Goal: Task Accomplishment & Management: Manage account settings

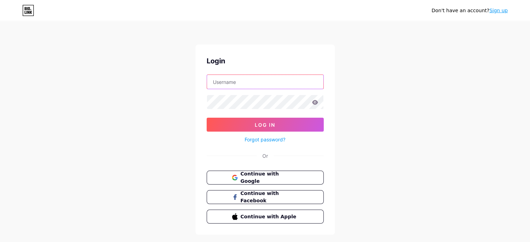
click at [237, 78] on input "text" at bounding box center [265, 82] width 116 height 14
type input "[EMAIL_ADDRESS][DOMAIN_NAME]"
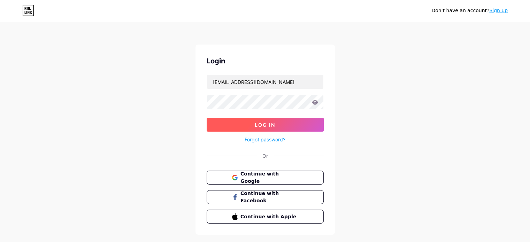
click at [285, 127] on button "Log In" at bounding box center [264, 125] width 117 height 14
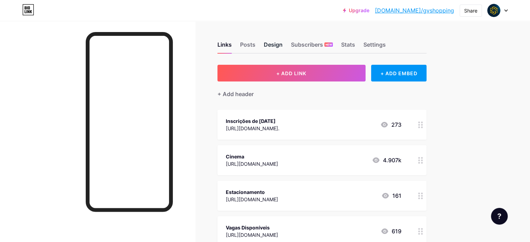
click at [282, 46] on div "Design" at bounding box center [273, 46] width 19 height 13
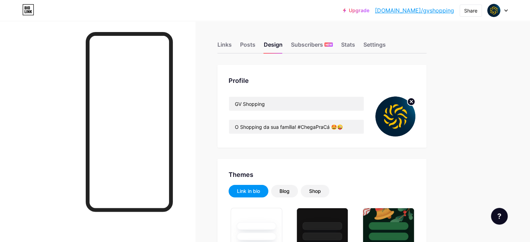
type input "#00476a"
type input "#ffffff"
click at [415, 102] on circle at bounding box center [411, 102] width 8 height 8
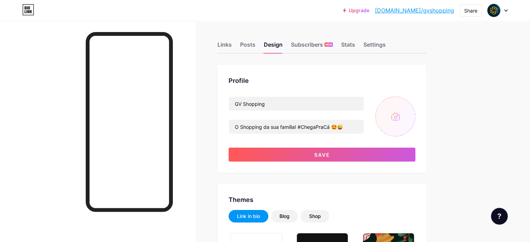
click at [415, 117] on input "file" at bounding box center [395, 116] width 40 height 40
type input "C:\fakepath\Imagem do WhatsApp de [DATE] à(s) 09.42.58_bf7c038a.jpg"
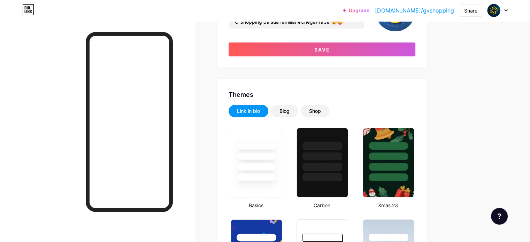
scroll to position [104, 0]
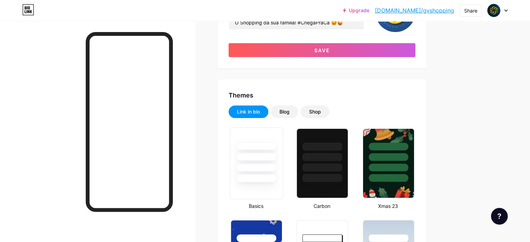
click at [282, 161] on div at bounding box center [256, 155] width 52 height 55
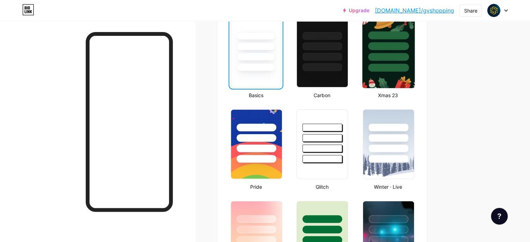
scroll to position [139, 0]
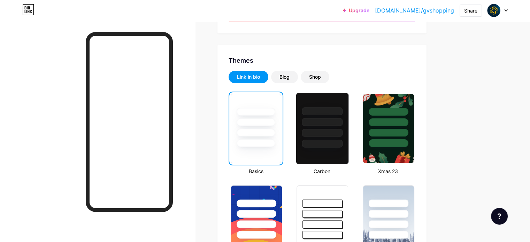
click at [340, 119] on div at bounding box center [322, 122] width 41 height 8
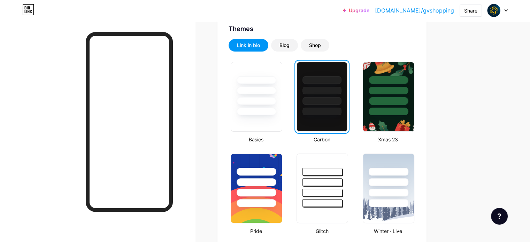
scroll to position [244, 0]
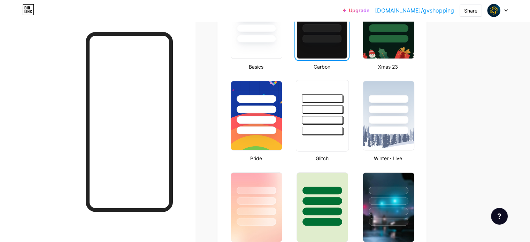
click at [343, 131] on div at bounding box center [322, 131] width 41 height 8
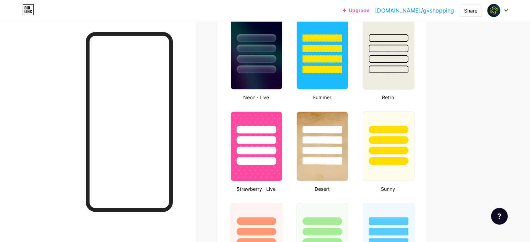
scroll to position [453, 0]
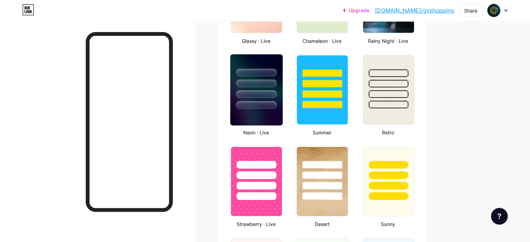
click at [276, 101] on div at bounding box center [256, 105] width 41 height 8
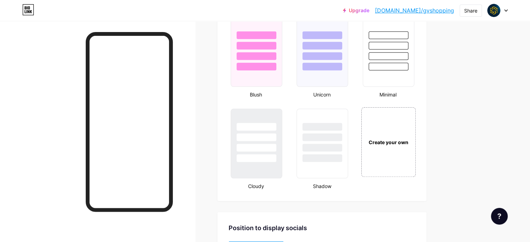
scroll to position [766, 0]
click at [414, 139] on div "Create your own" at bounding box center [388, 142] width 52 height 8
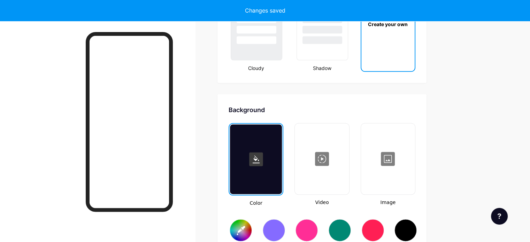
scroll to position [947, 0]
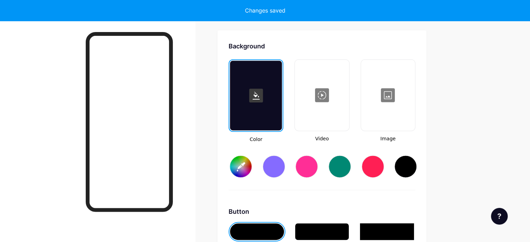
type input "#ffffff"
type input "#000000"
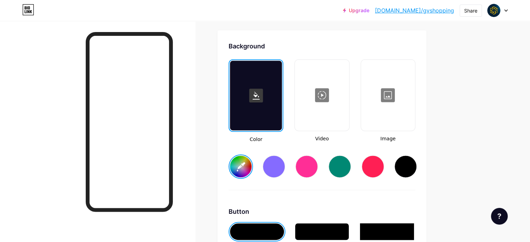
click at [251, 163] on input "#ffffff" at bounding box center [241, 167] width 22 height 22
type input "#225189"
click at [348, 117] on div at bounding box center [321, 95] width 53 height 70
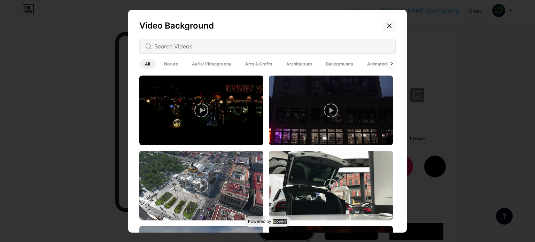
click at [388, 25] on icon at bounding box center [389, 26] width 6 height 6
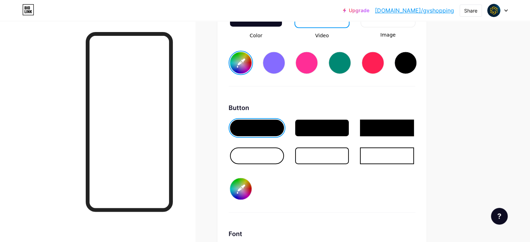
scroll to position [1052, 0]
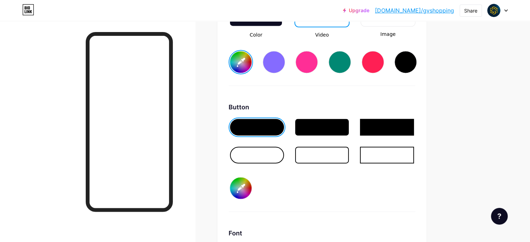
click at [347, 124] on div at bounding box center [322, 127] width 54 height 17
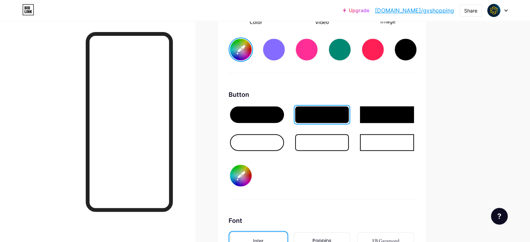
scroll to position [1156, 0]
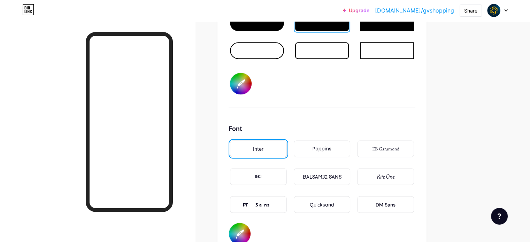
click at [331, 148] on div "Poppins" at bounding box center [321, 148] width 19 height 7
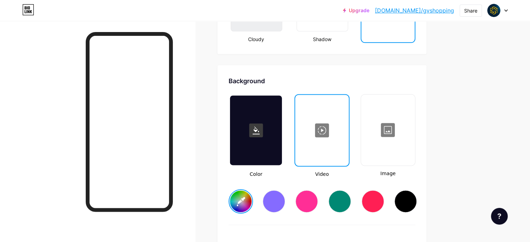
scroll to position [947, 0]
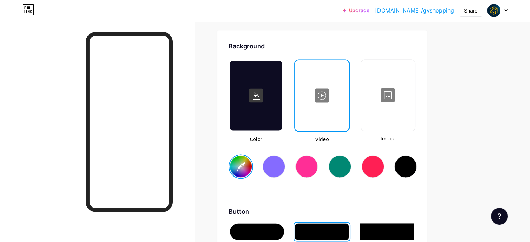
click at [282, 116] on div at bounding box center [256, 96] width 52 height 70
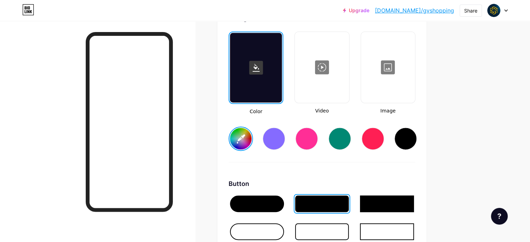
scroll to position [1017, 0]
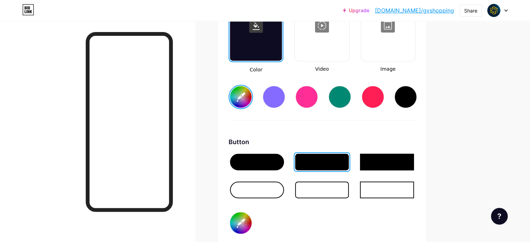
click at [349, 190] on div at bounding box center [322, 189] width 54 height 17
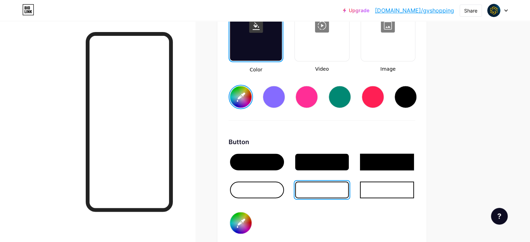
click at [284, 159] on div at bounding box center [257, 162] width 54 height 17
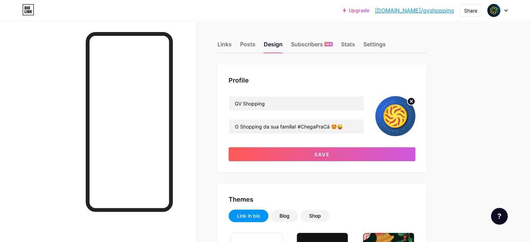
scroll to position [0, 0]
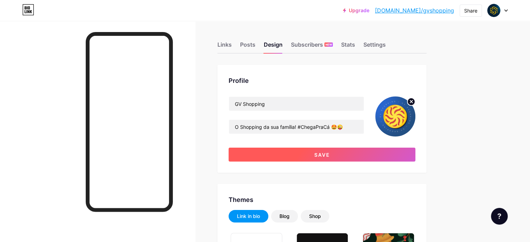
click at [330, 153] on span "Save" at bounding box center [322, 155] width 16 height 6
